Goal: Task Accomplishment & Management: Manage account settings

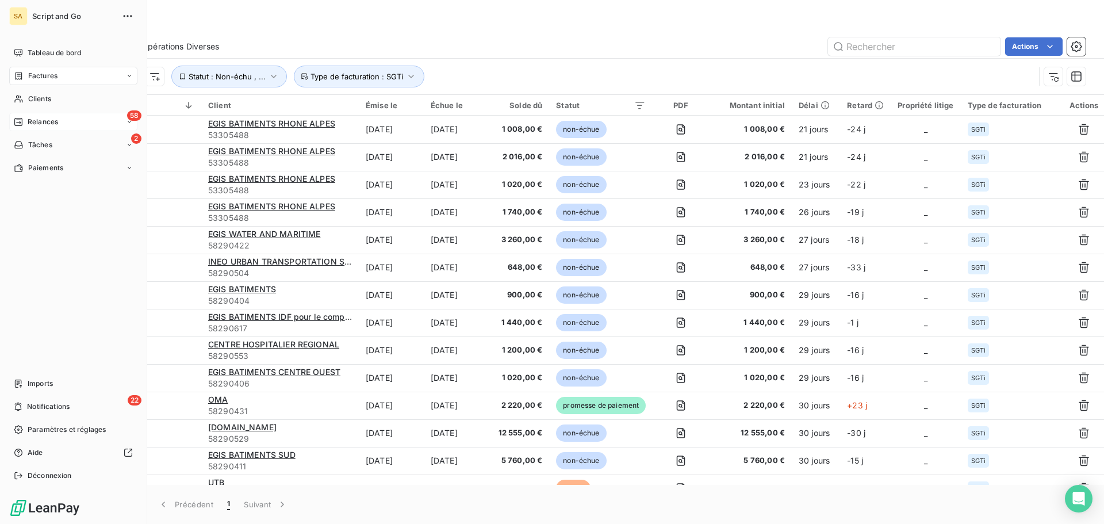
click at [28, 120] on span "Relances" at bounding box center [43, 122] width 30 height 10
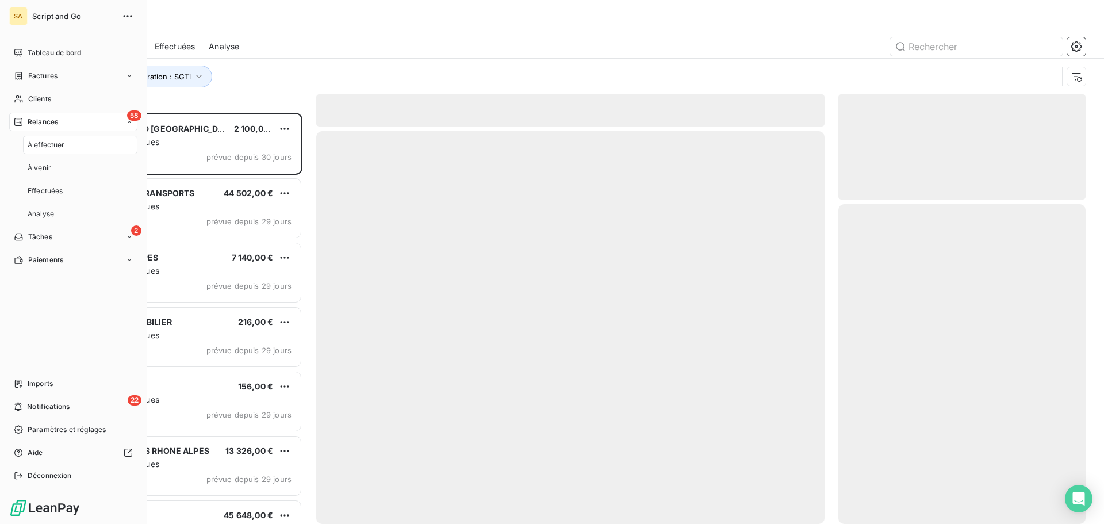
scroll to position [402, 239]
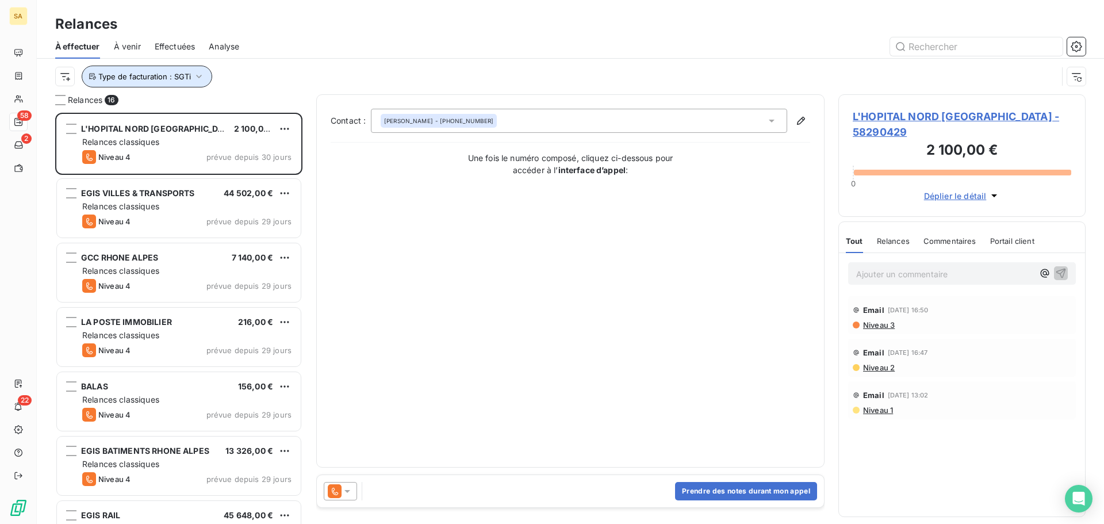
click at [160, 75] on span "Type de facturation : SGTi" at bounding box center [144, 76] width 93 height 9
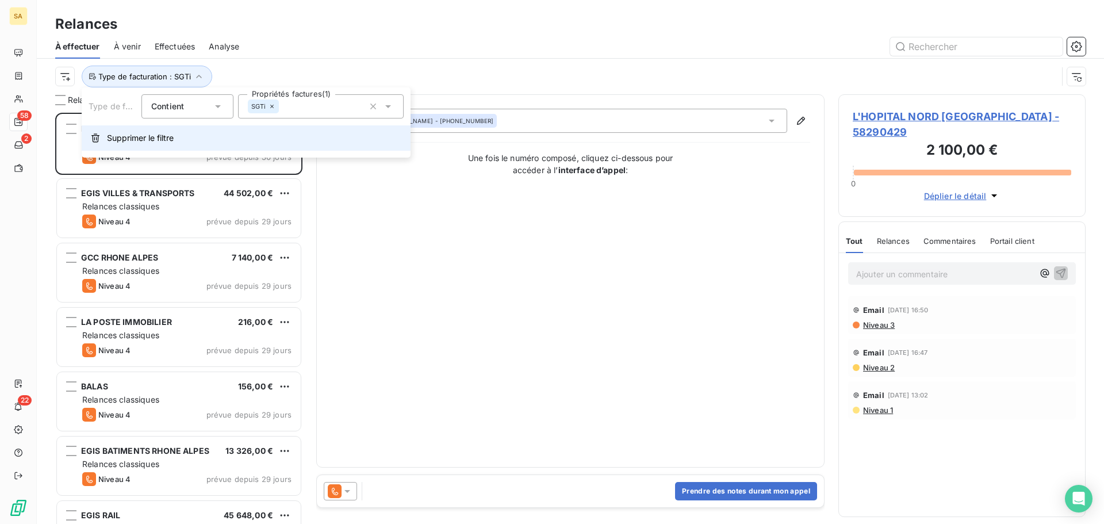
click at [121, 139] on span "Supprimer le filtre" at bounding box center [140, 137] width 67 height 11
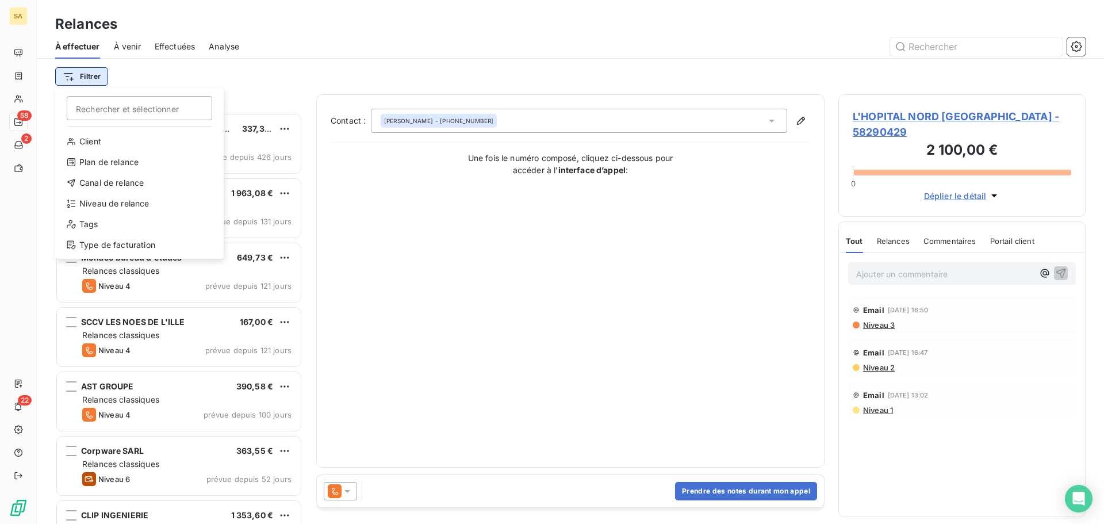
click at [87, 82] on html "SA 58 2 22 Relances À effectuer À venir Effectuées Analyse Filtrer Rechercher e…" at bounding box center [552, 262] width 1104 height 524
click at [102, 246] on div "Type de facturation" at bounding box center [139, 245] width 159 height 18
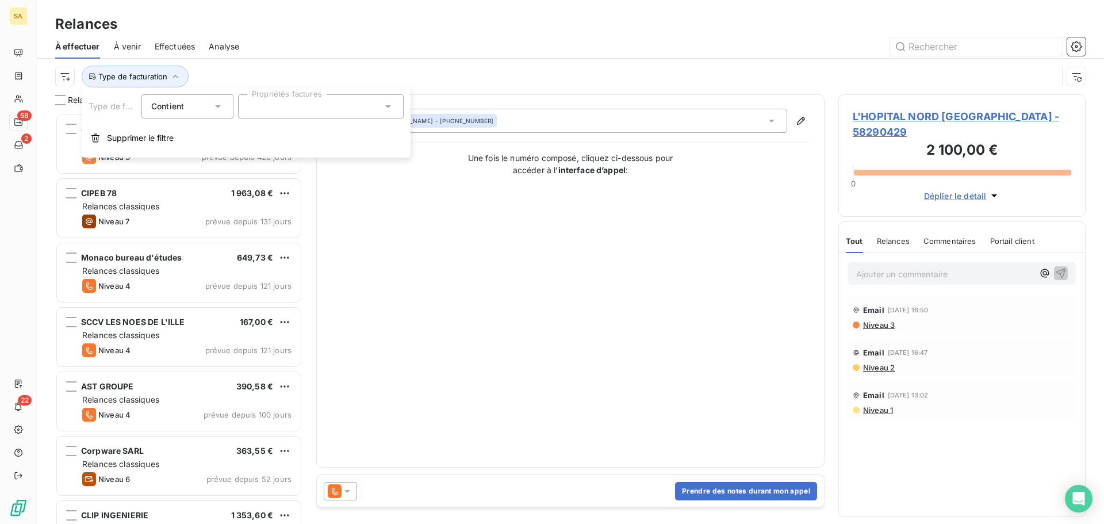
click at [252, 103] on input "text" at bounding box center [252, 106] width 9 height 10
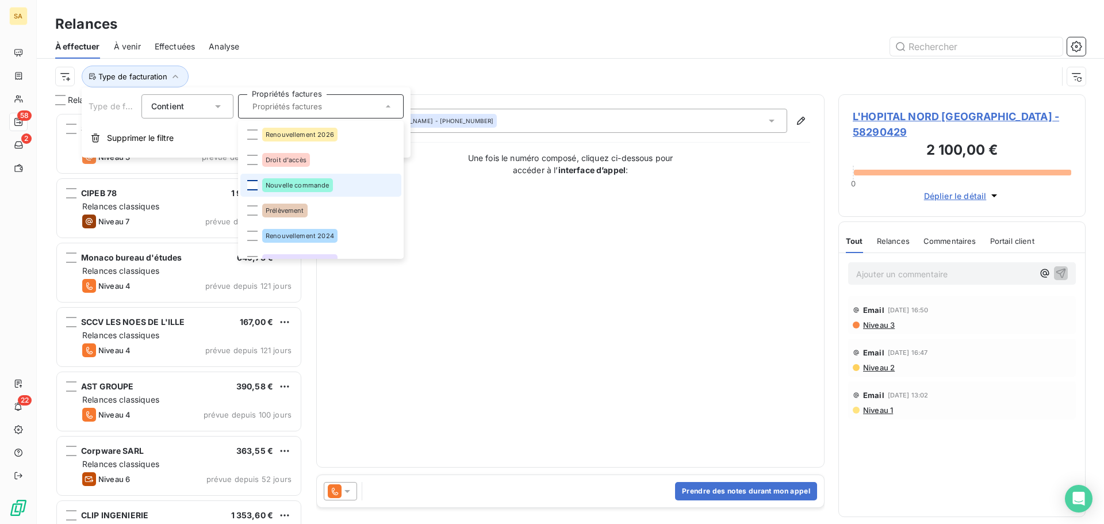
click at [254, 187] on div at bounding box center [252, 185] width 10 height 10
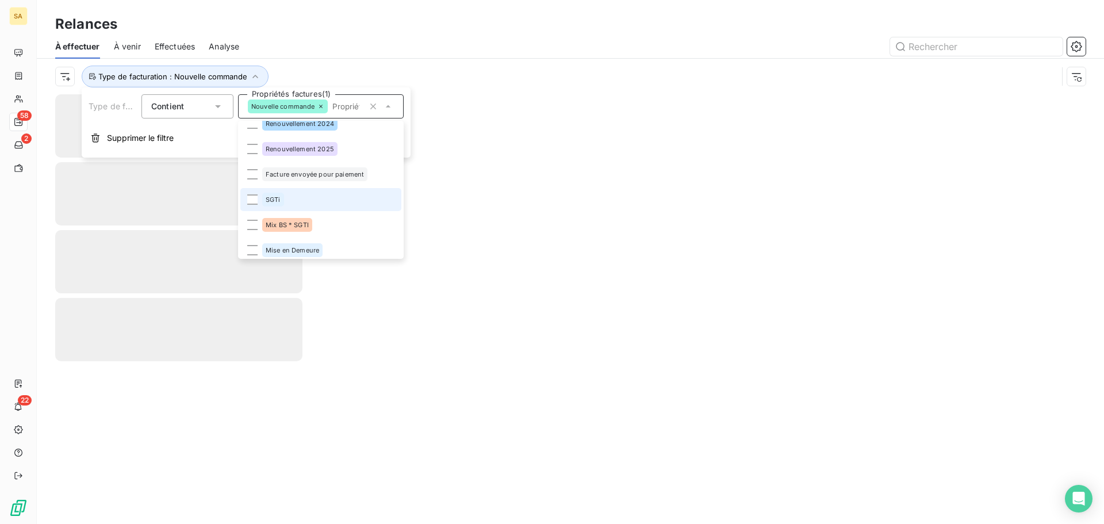
scroll to position [115, 0]
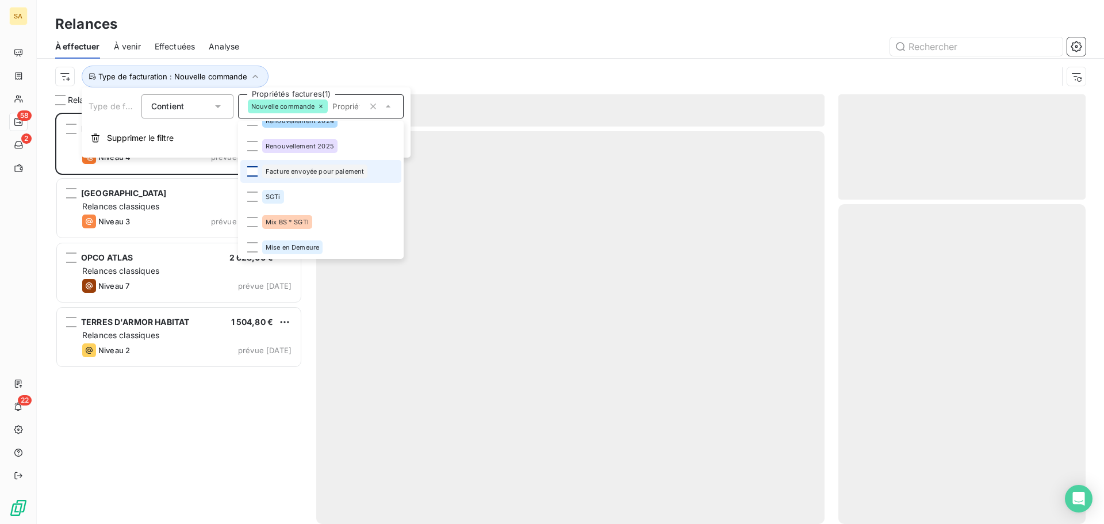
click at [252, 167] on div at bounding box center [252, 171] width 10 height 10
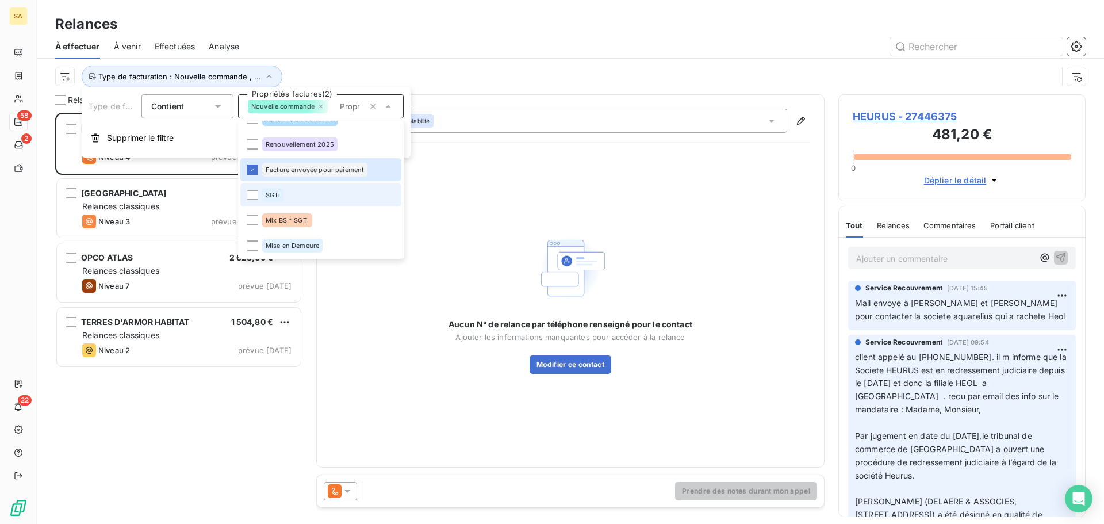
scroll to position [117, 0]
click at [456, 46] on div at bounding box center [669, 46] width 832 height 18
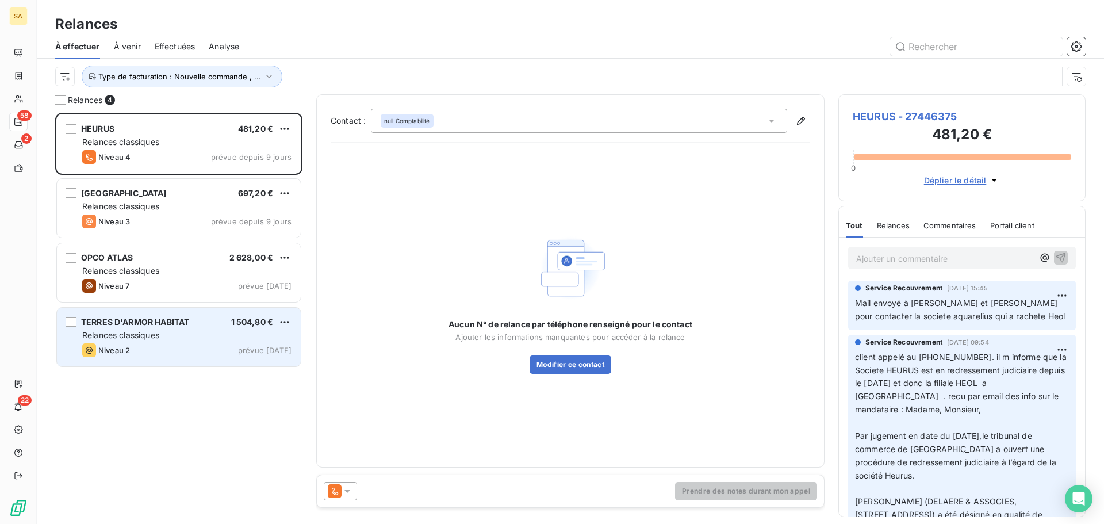
click at [181, 327] on div "TERRES D'ARMOR HABITAT" at bounding box center [135, 321] width 108 height 11
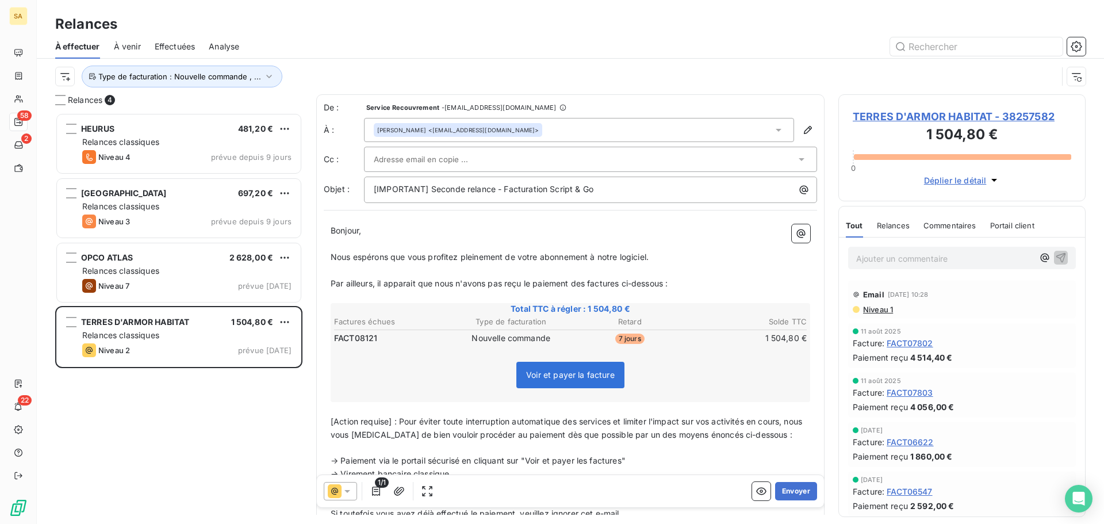
click at [922, 115] on span "TERRES D'ARMOR HABITAT - 38257582" at bounding box center [962, 117] width 218 height 16
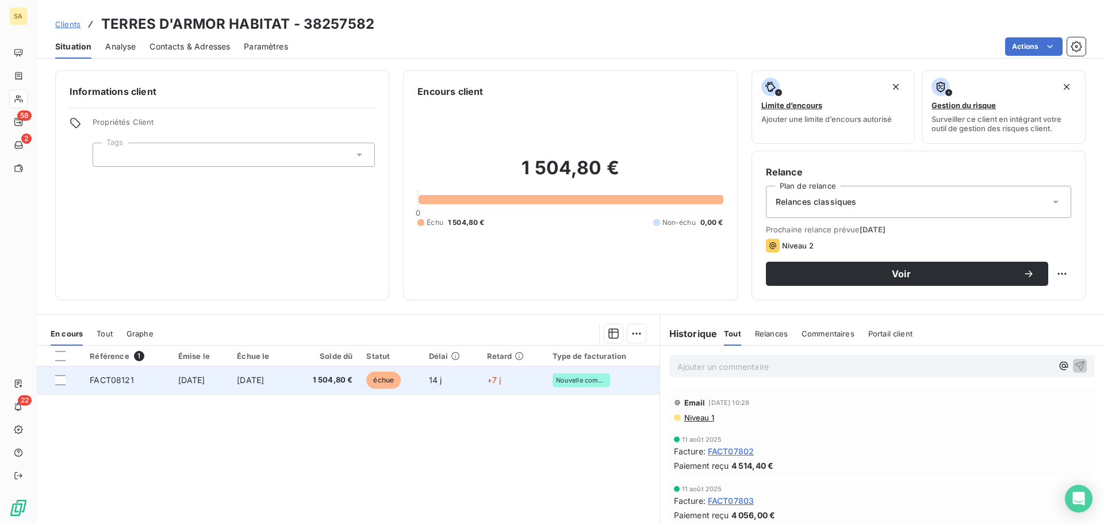
click at [259, 382] on span "[DATE]" at bounding box center [250, 380] width 27 height 10
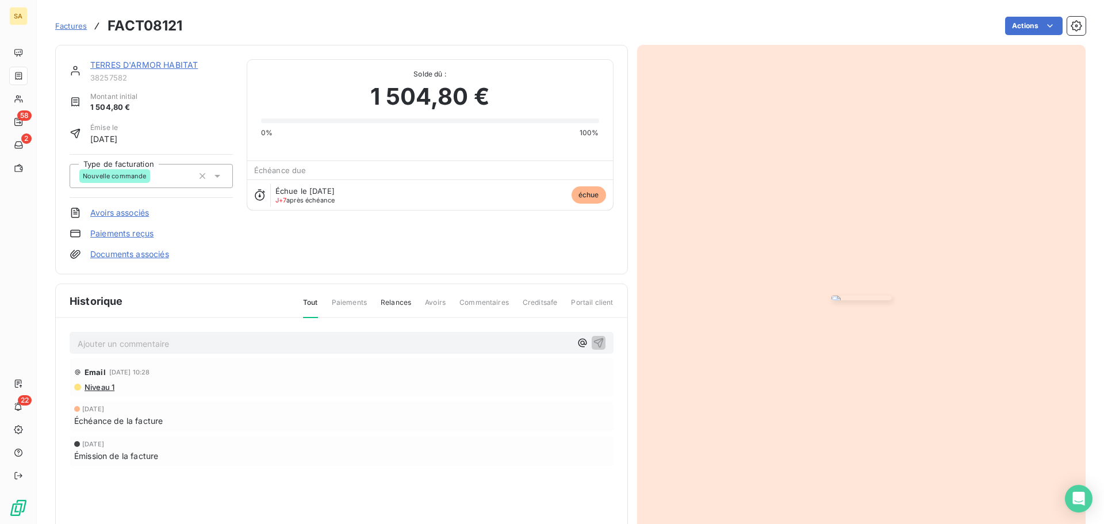
click at [110, 391] on span "Niveau 1" at bounding box center [98, 386] width 31 height 9
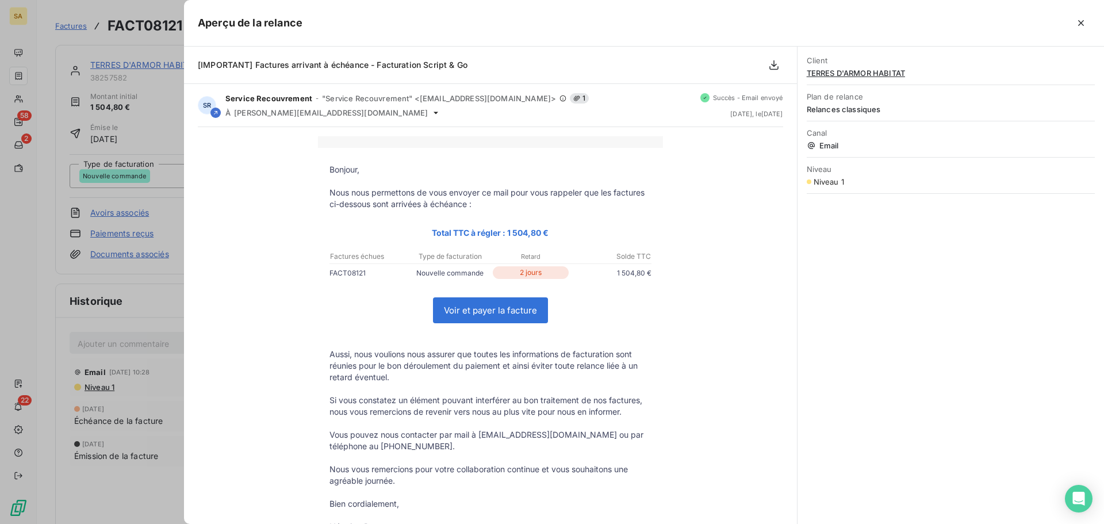
click at [996, 267] on div "Client TERRES D'ARMOR HABITAT Plan de relance Relances classiques Canal Email N…" at bounding box center [950, 285] width 306 height 477
click at [1082, 24] on icon "button" at bounding box center [1081, 23] width 6 height 6
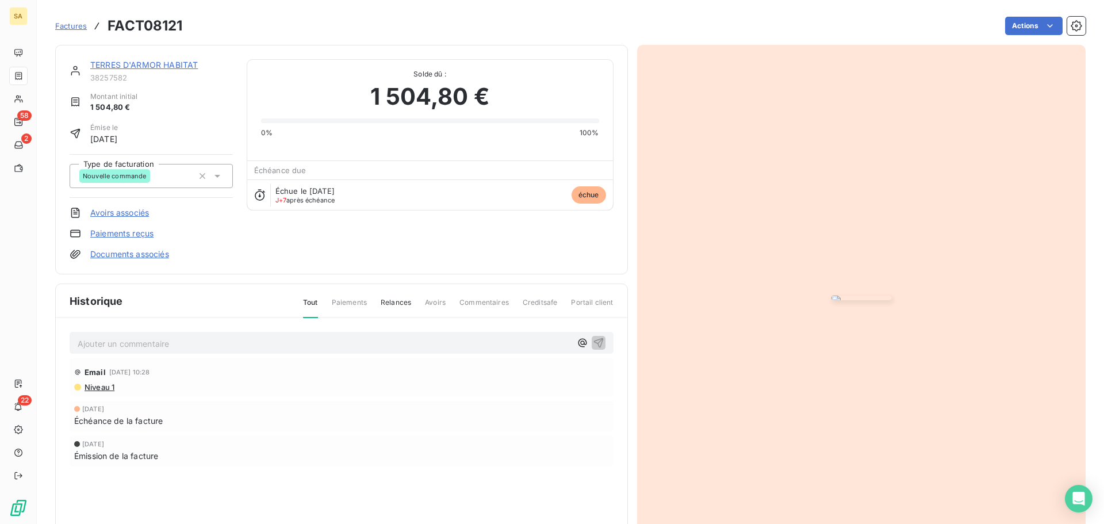
click at [117, 62] on link "TERRES D'ARMOR HABITAT" at bounding box center [144, 65] width 108 height 10
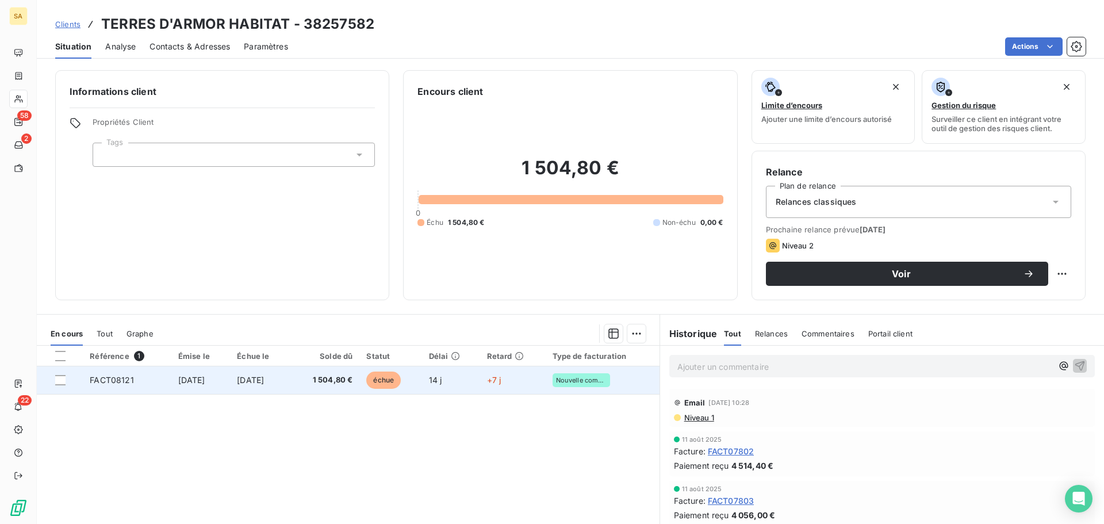
click at [90, 379] on span "FACT08121" at bounding box center [112, 380] width 44 height 10
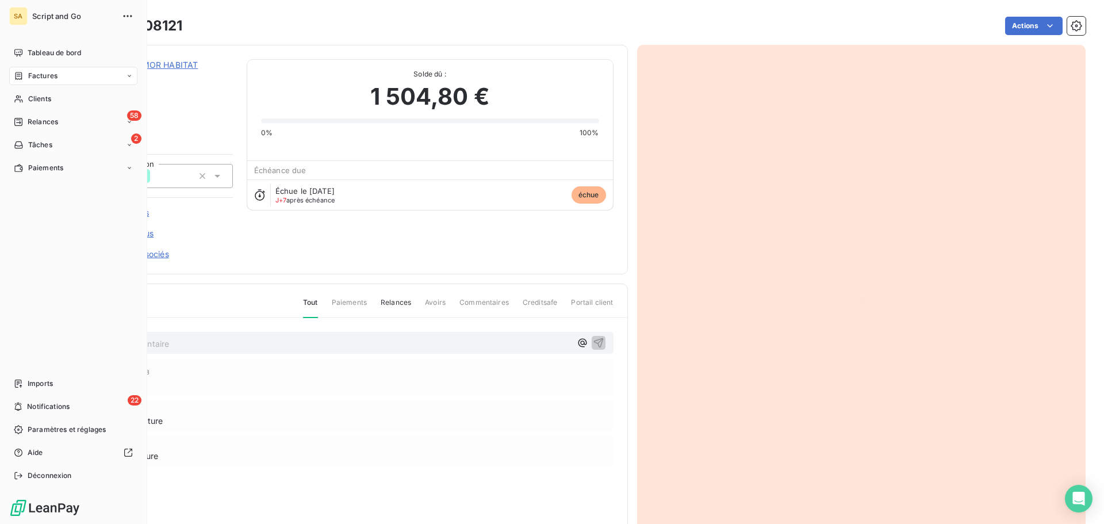
click at [32, 122] on span "Relances" at bounding box center [43, 122] width 30 height 10
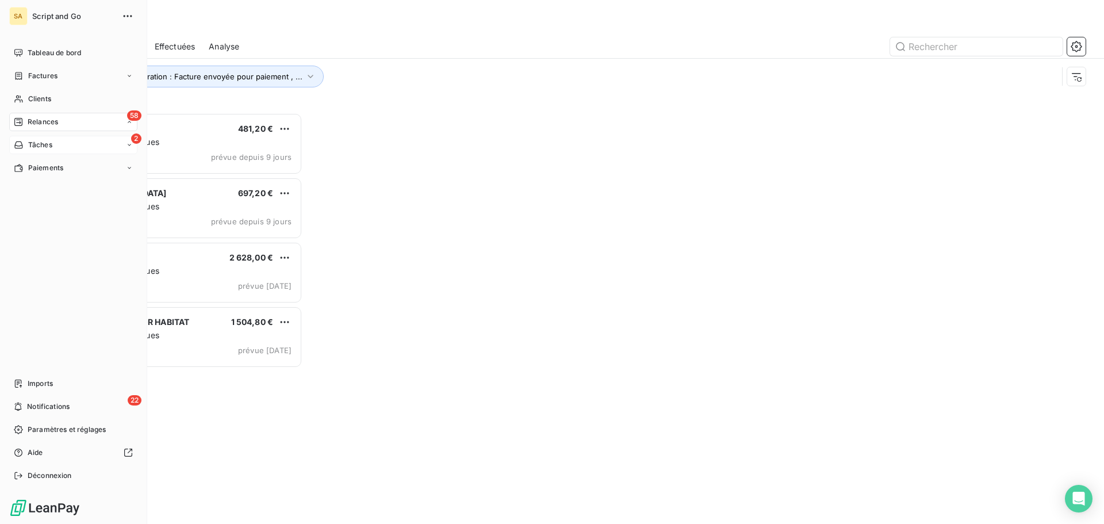
scroll to position [402, 239]
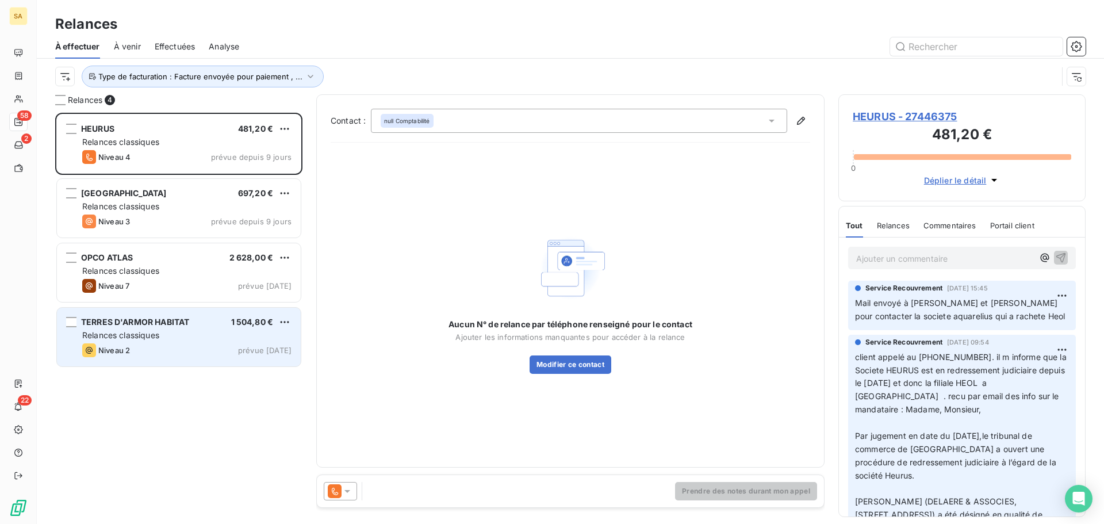
click at [208, 317] on div "TERRES D'ARMOR HABITAT 1 504,80 €" at bounding box center [186, 322] width 209 height 10
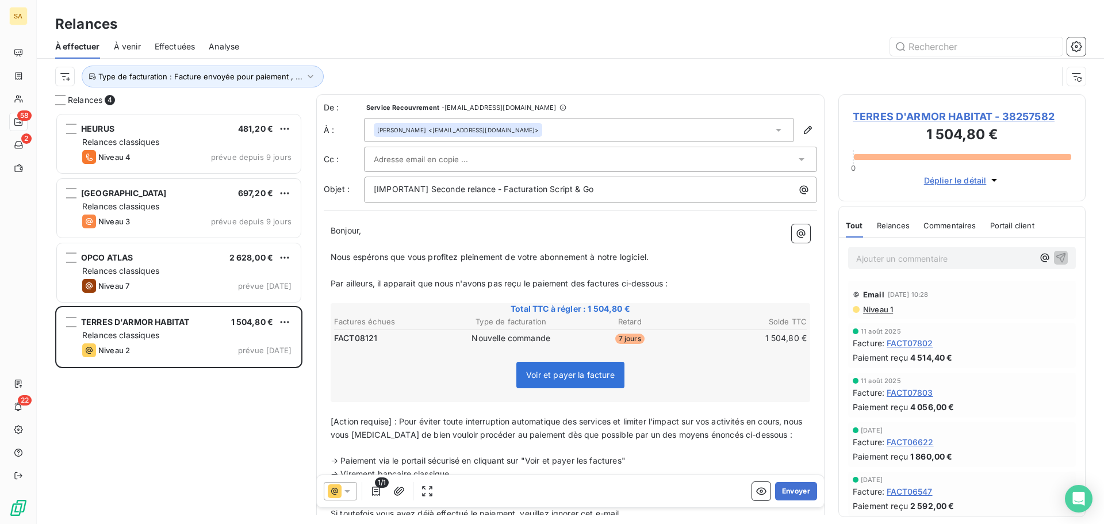
drag, startPoint x: 791, startPoint y: 493, endPoint x: 717, endPoint y: 190, distance: 311.9
click at [700, 214] on div "De : Service Recouvrement - [EMAIL_ADDRESS][DOMAIN_NAME] À : [PERSON_NAME] <[EM…" at bounding box center [570, 304] width 508 height 420
click at [732, 128] on div "[PERSON_NAME] <[EMAIL_ADDRESS][DOMAIN_NAME]>" at bounding box center [579, 130] width 430 height 24
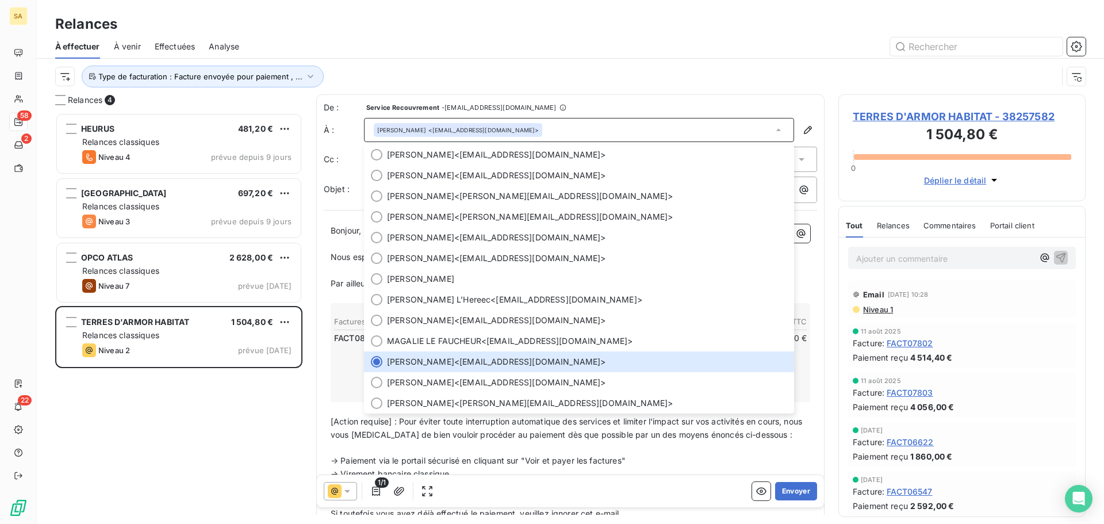
click at [657, 68] on div "Type de facturation : Facture envoyée pour paiement , ..." at bounding box center [556, 77] width 1002 height 22
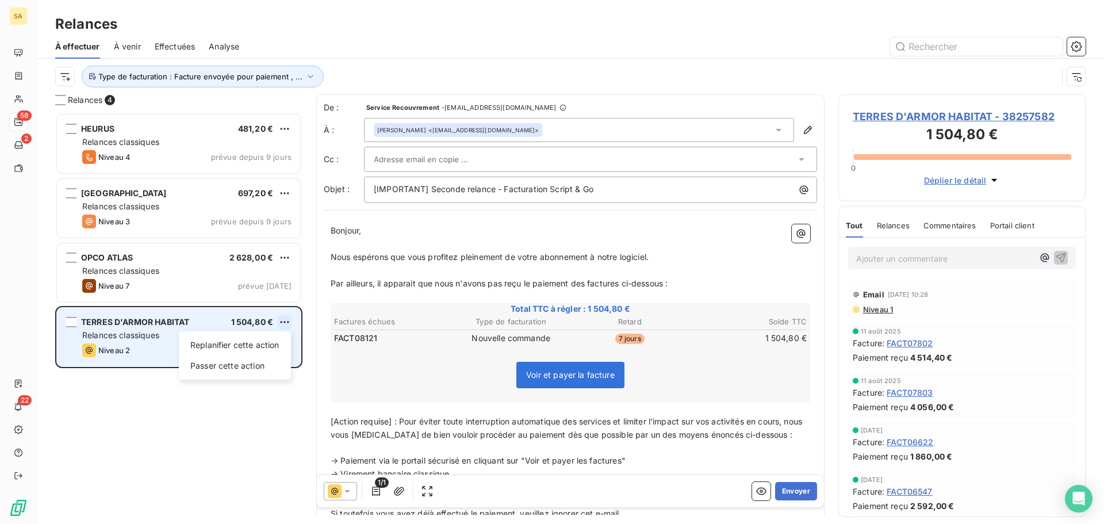
click at [283, 321] on html "SA 58 2 22 Relances À effectuer À venir Effectuées Analyse Type de facturation …" at bounding box center [552, 262] width 1104 height 524
click at [265, 346] on div "Replanifier cette action" at bounding box center [234, 345] width 103 height 18
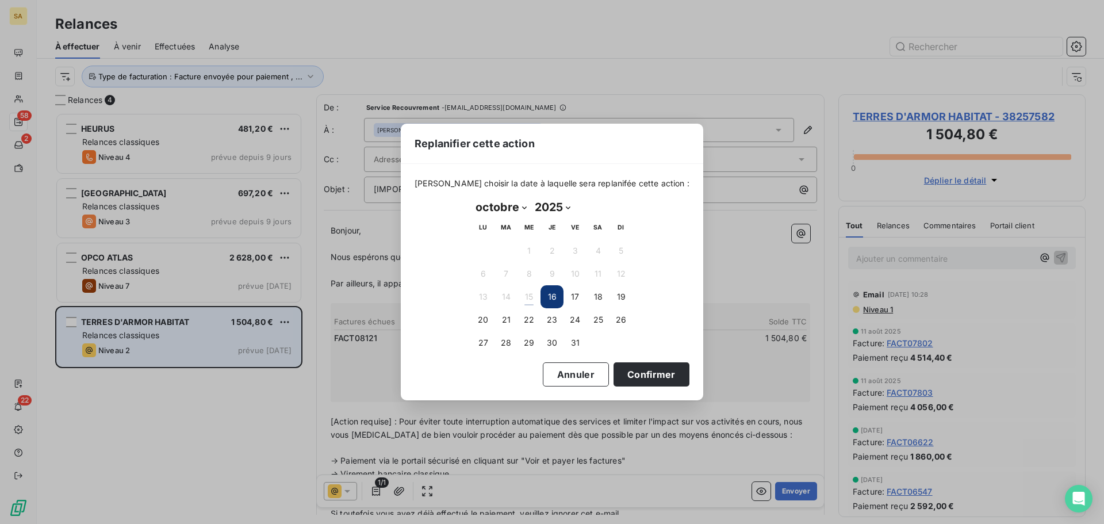
click at [514, 208] on select "janvier février mars avril mai juin juillet août septembre octobre novembre déc…" at bounding box center [500, 207] width 59 height 18
select select "10"
click at [471, 198] on select "janvier février mars avril mai juin juillet août septembre octobre novembre déc…" at bounding box center [500, 207] width 59 height 18
click at [597, 249] on button "1" at bounding box center [597, 250] width 23 height 23
click at [632, 373] on button "Confirmer" at bounding box center [651, 374] width 76 height 24
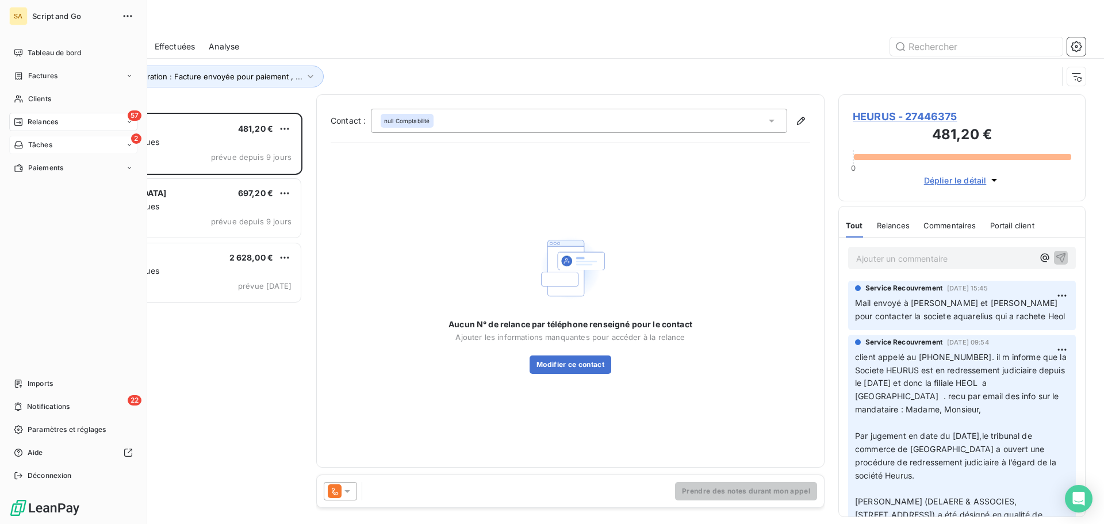
click at [87, 140] on div "2 Tâches" at bounding box center [73, 145] width 128 height 18
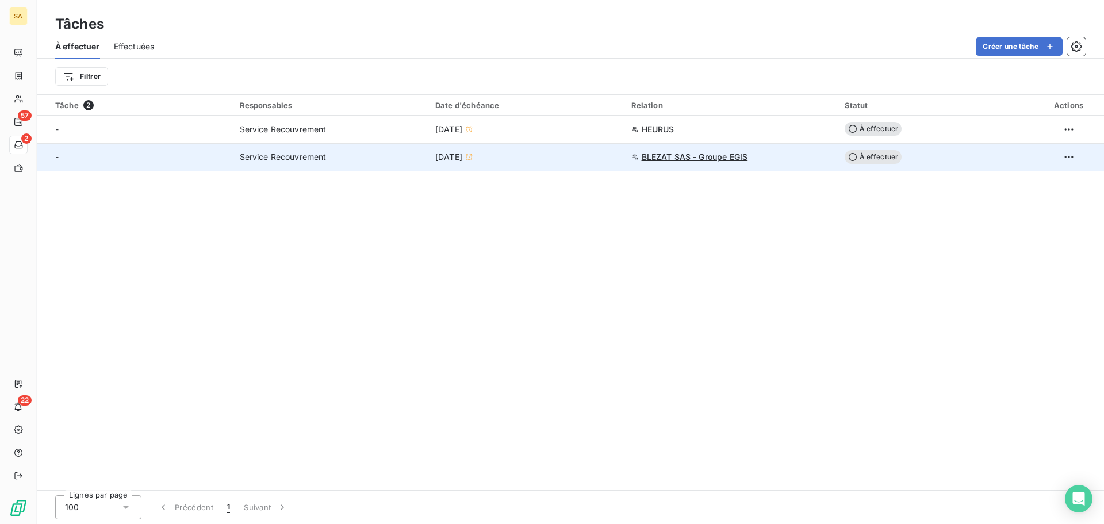
click at [662, 155] on span "BLEZAT SAS - Groupe EGIS" at bounding box center [695, 156] width 106 height 11
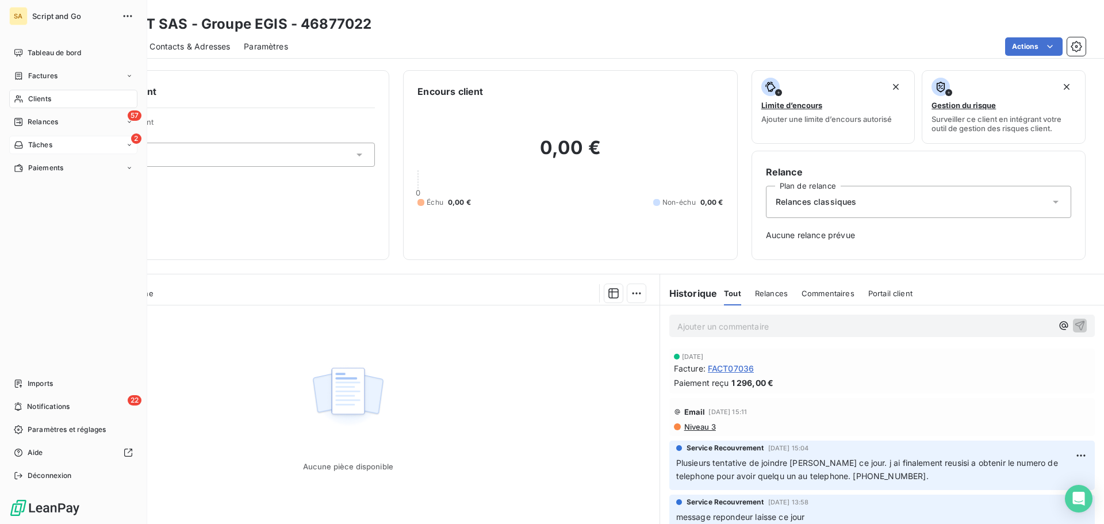
click at [22, 147] on icon at bounding box center [19, 144] width 10 height 9
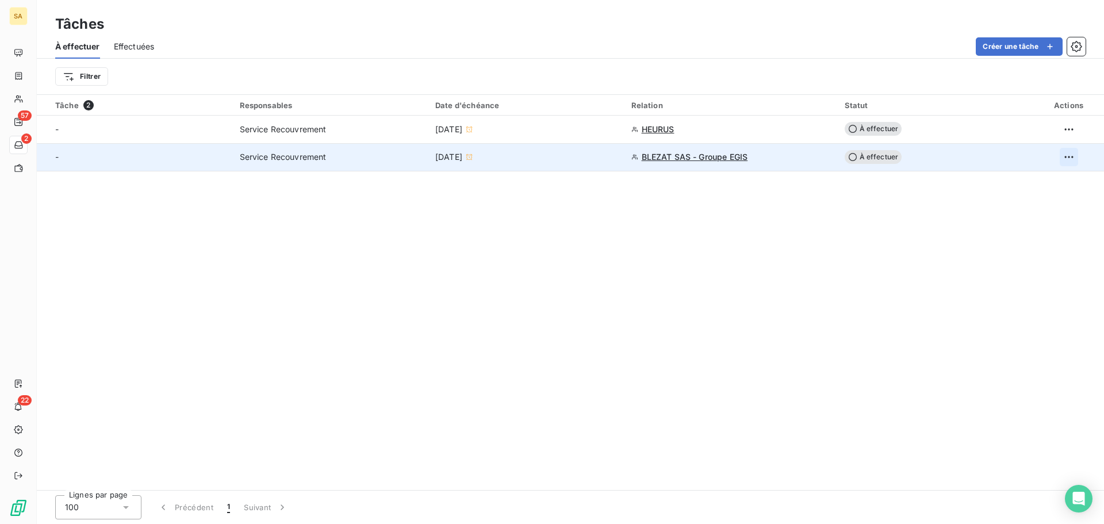
click at [1061, 152] on html "SA 57 2 22 Tâches À effectuer Effectuées Créer une tâche Filtrer Tâche 2 Respon…" at bounding box center [552, 262] width 1104 height 524
click at [1053, 184] on div "Supprimer la tâche" at bounding box center [1023, 182] width 99 height 18
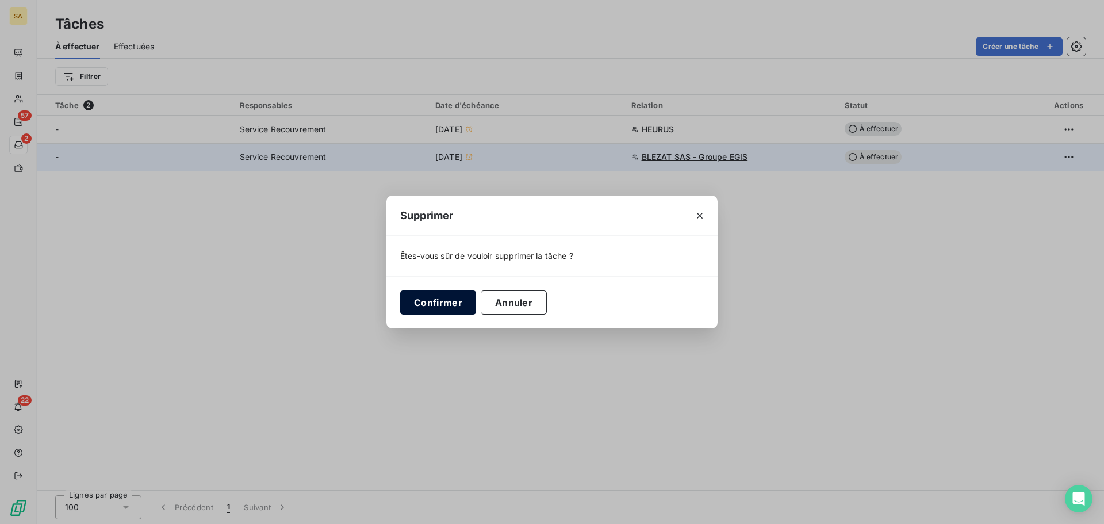
click at [438, 309] on button "Confirmer" at bounding box center [438, 302] width 76 height 24
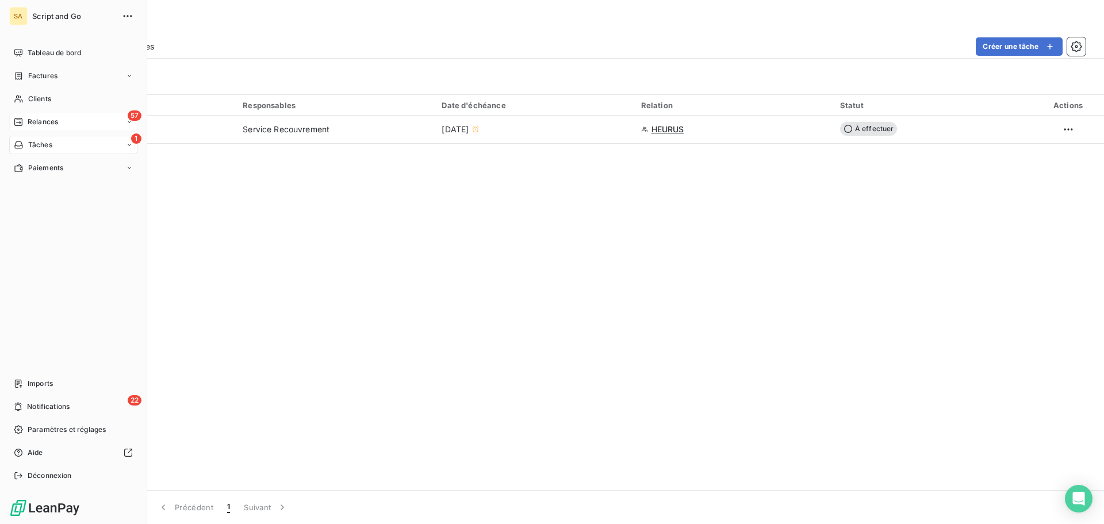
click at [59, 119] on div "57 Relances" at bounding box center [73, 122] width 128 height 18
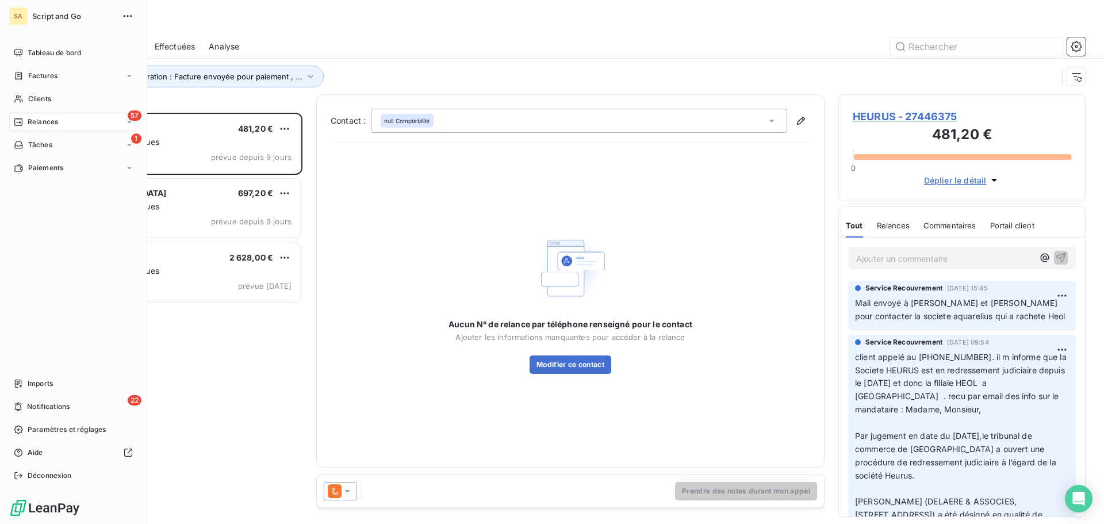
scroll to position [402, 239]
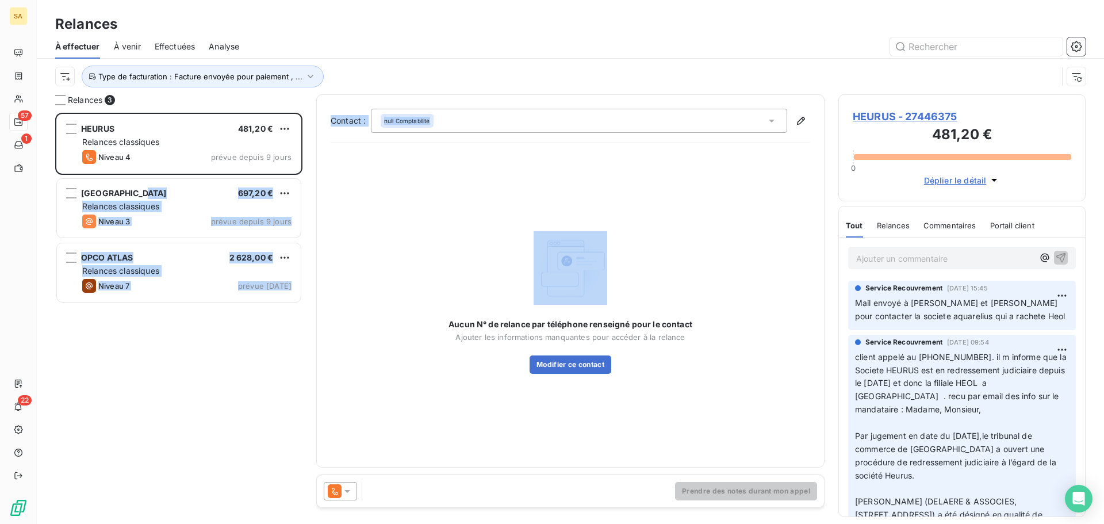
drag, startPoint x: 155, startPoint y: 193, endPoint x: 415, endPoint y: 204, distance: 260.1
click at [415, 204] on div "Relances 3 HEURUS 481,20 € Relances classiques Niveau 4 prévue depuis 9 jours B…" at bounding box center [570, 308] width 1067 height 429
click at [419, 203] on div "Aucun N° de relance par téléphone renseigné pour le contact Ajouter les informa…" at bounding box center [570, 302] width 479 height 301
